Goal: Check status

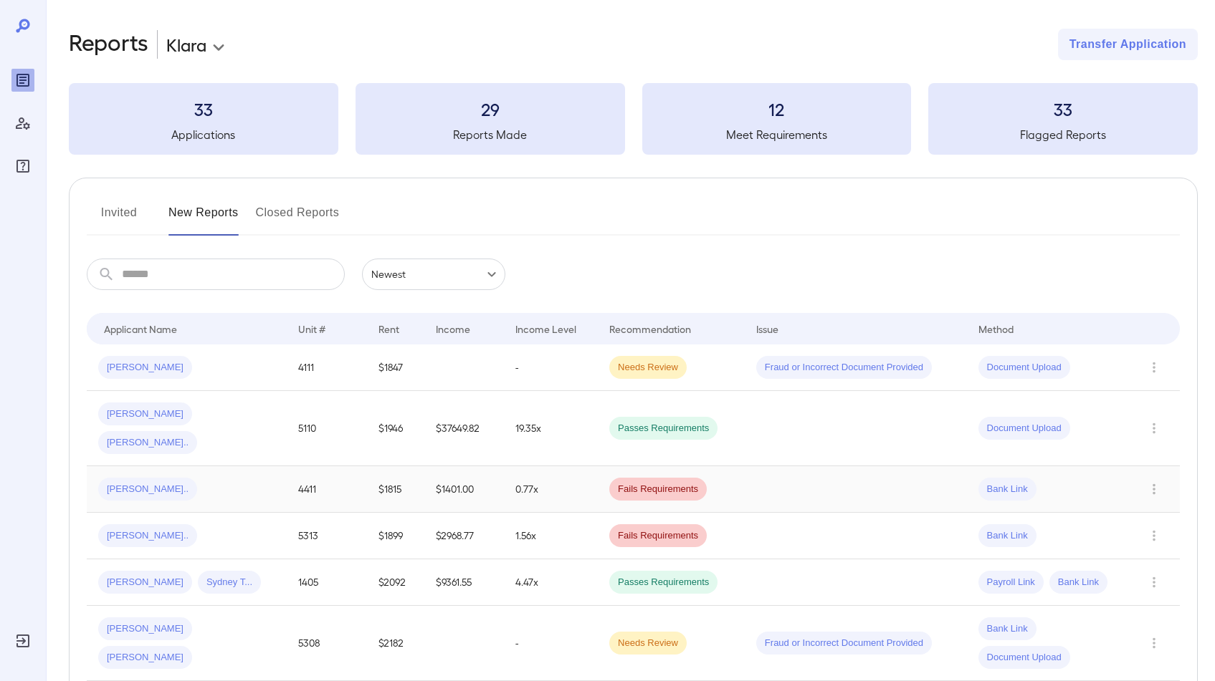
click at [262, 478] on div "[PERSON_NAME].." at bounding box center [186, 489] width 177 height 23
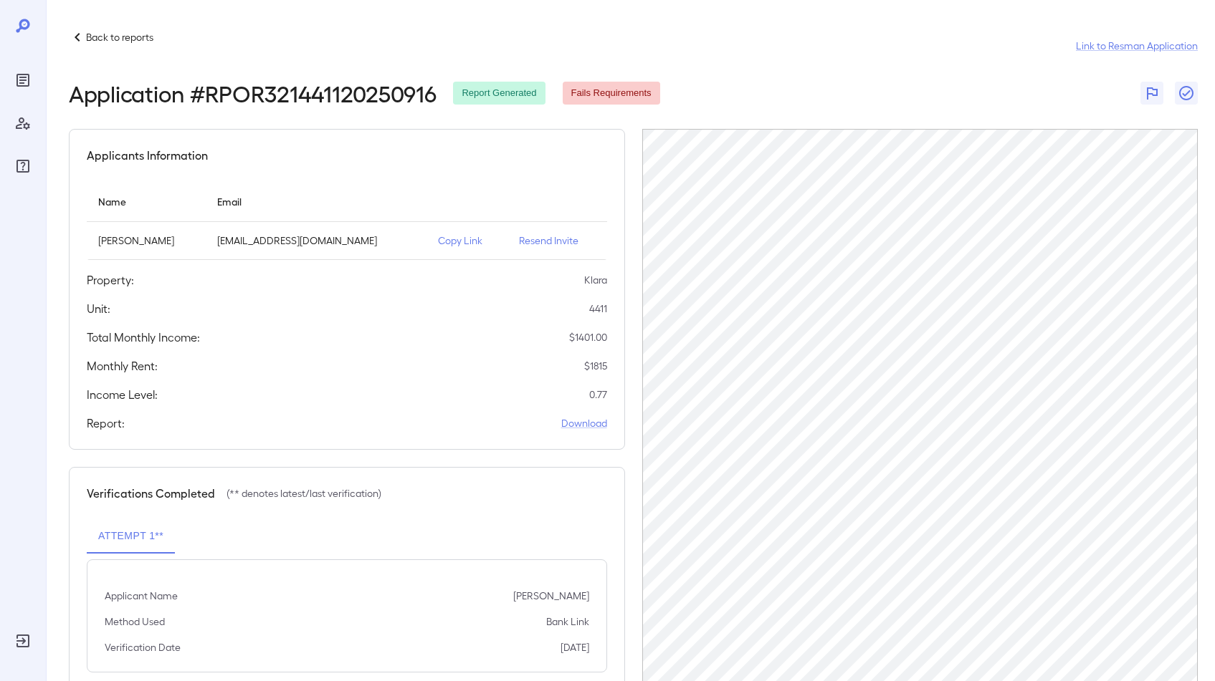
click at [92, 38] on p "Back to reports" at bounding box center [119, 37] width 67 height 14
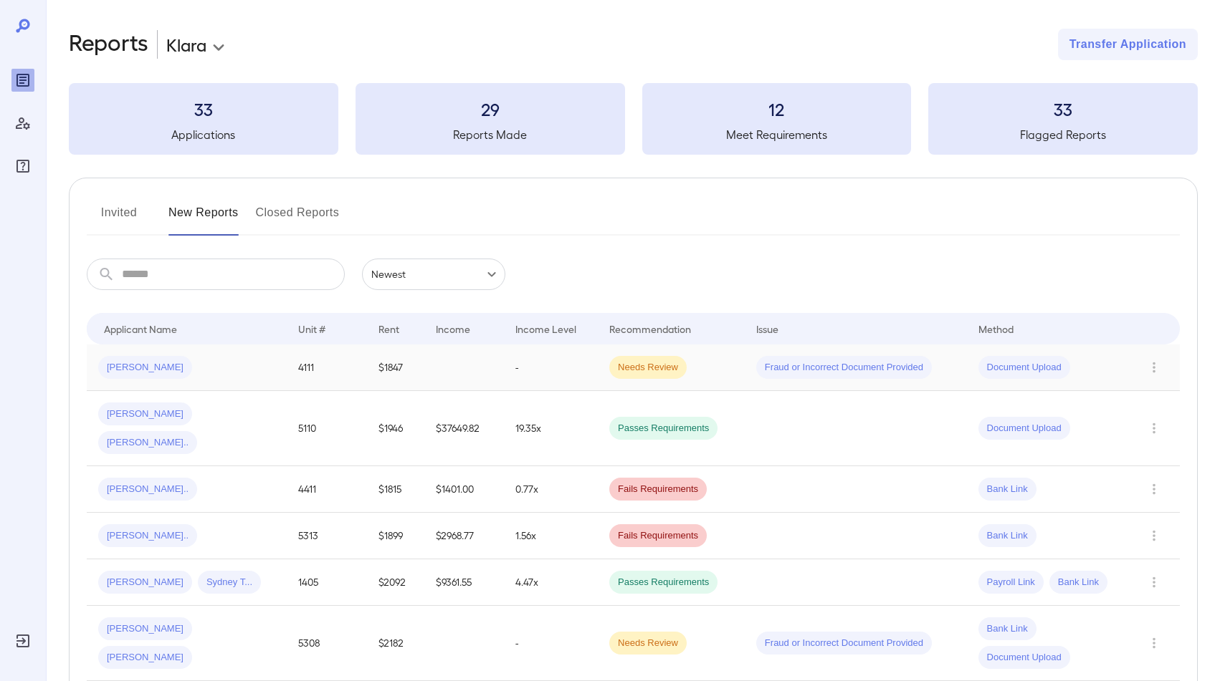
click at [247, 385] on td "[PERSON_NAME]" at bounding box center [187, 368] width 200 height 47
